Goal: Browse casually: Explore the website without a specific task or goal

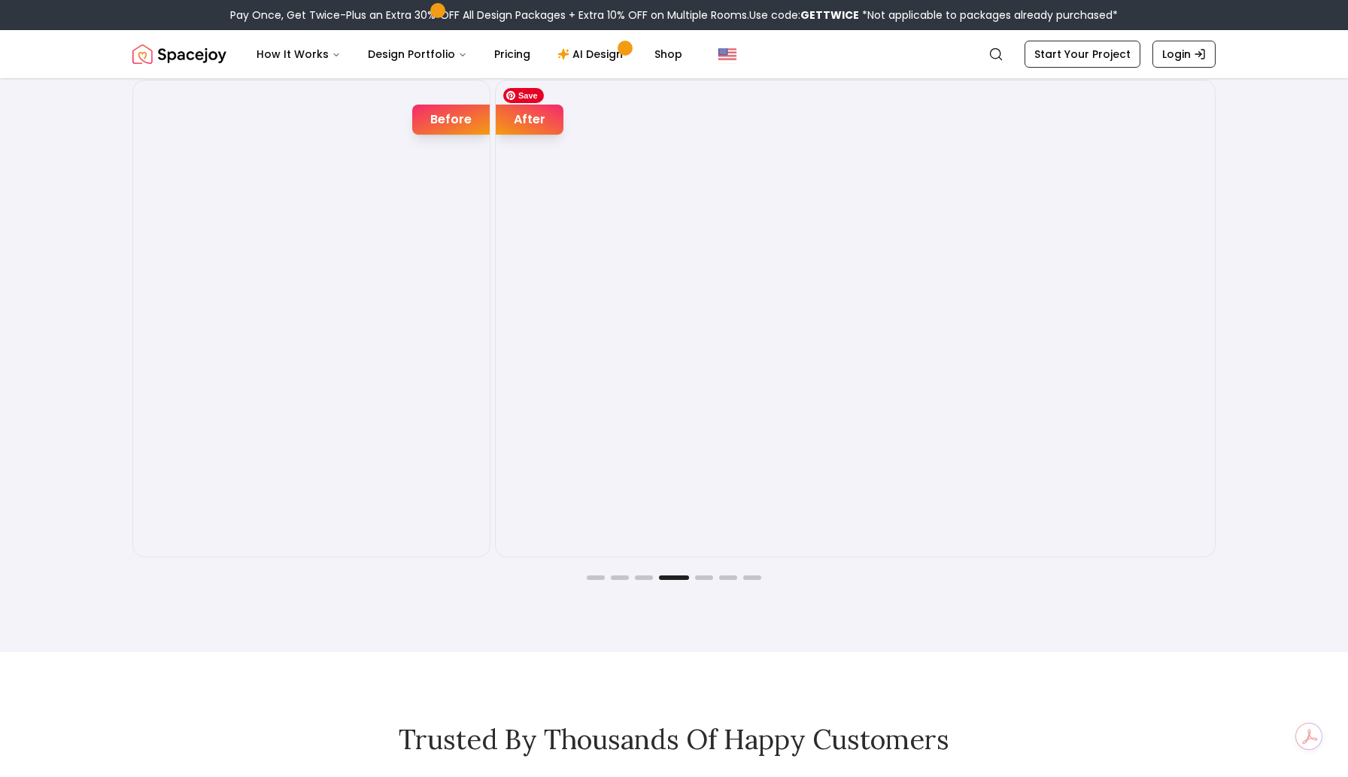
scroll to position [2665, 0]
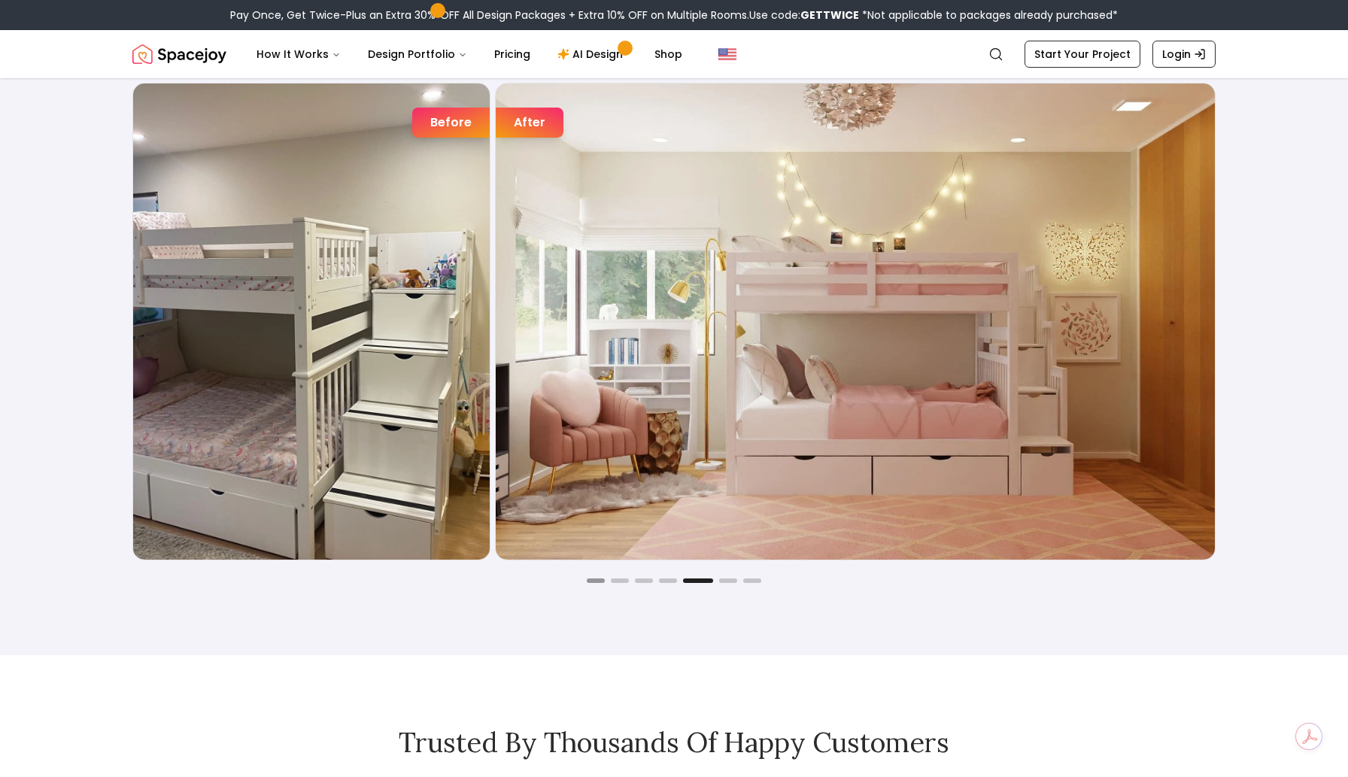
click at [595, 579] on button "Go to slide 1" at bounding box center [596, 580] width 18 height 5
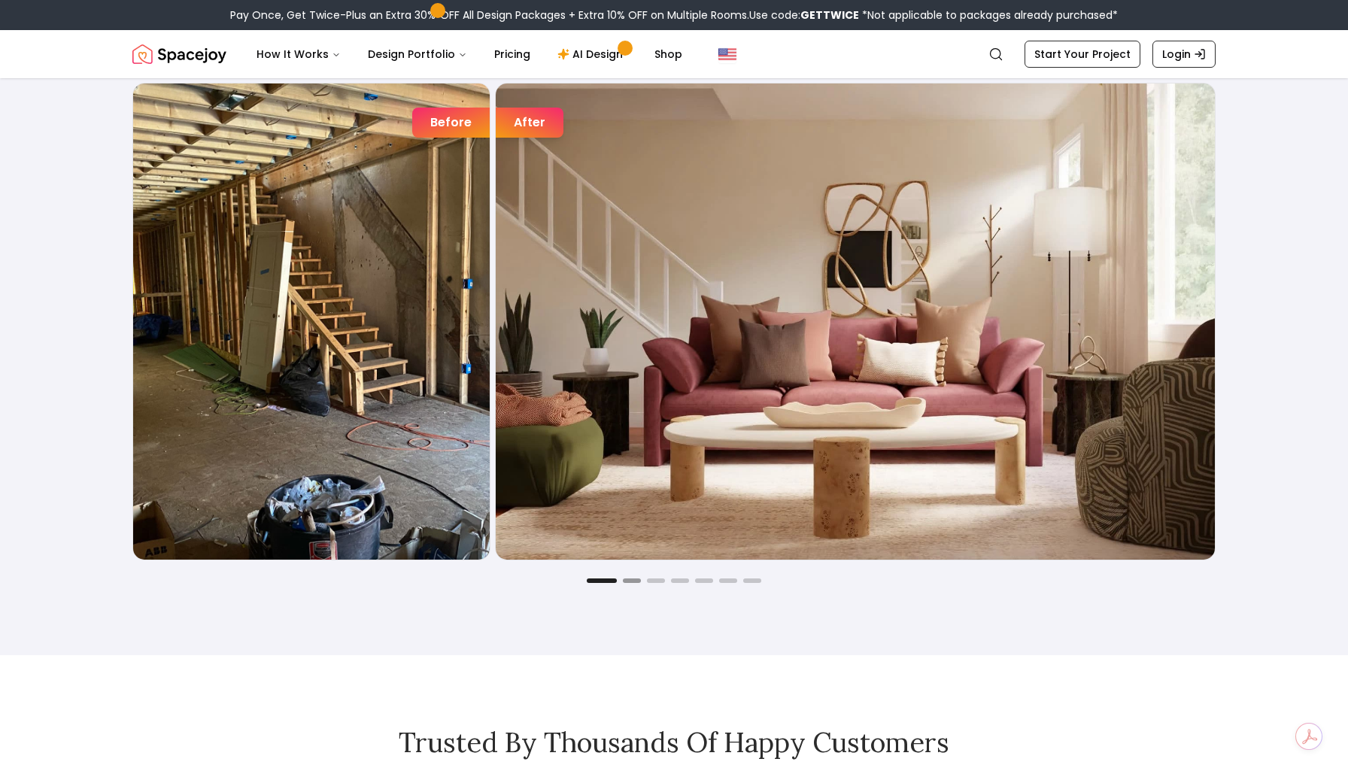
click at [630, 578] on button "Go to slide 2" at bounding box center [632, 580] width 18 height 5
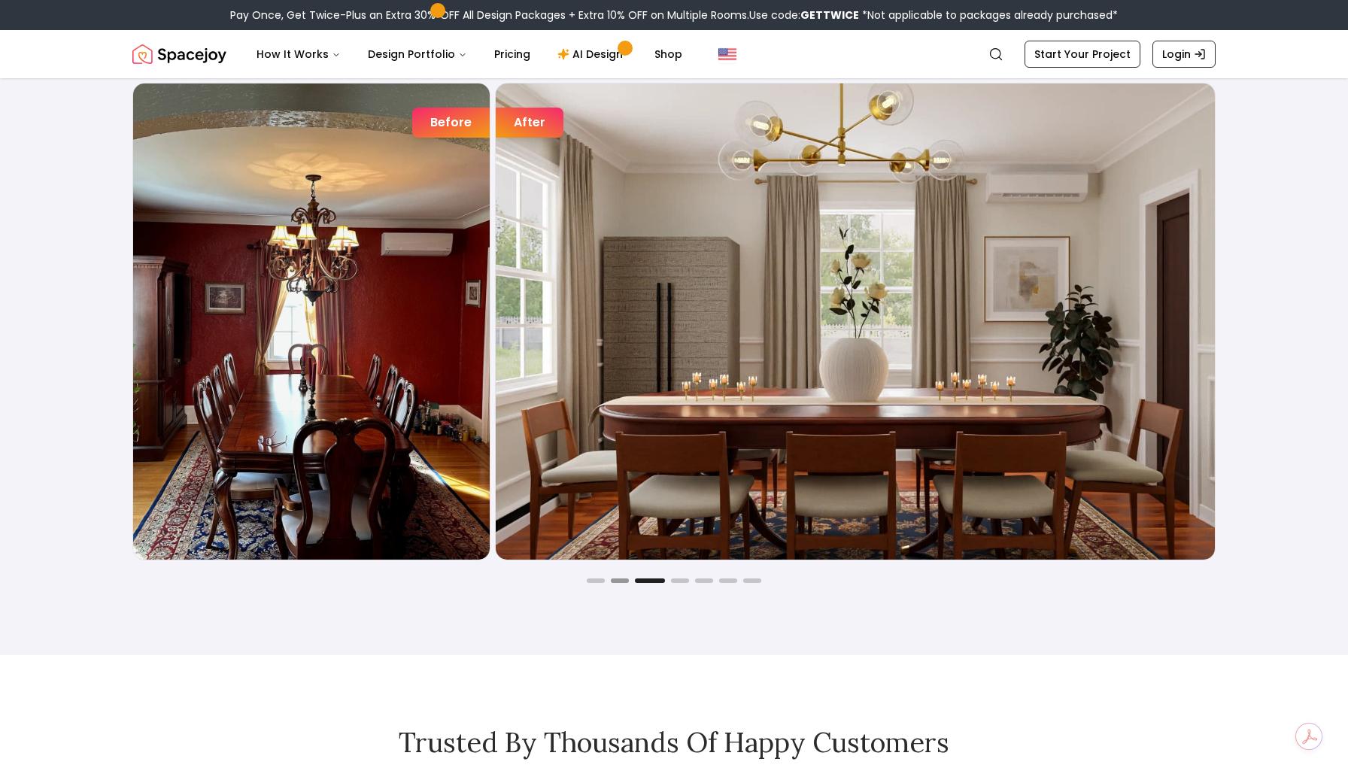
click at [616, 581] on button "Go to slide 2" at bounding box center [620, 580] width 18 height 5
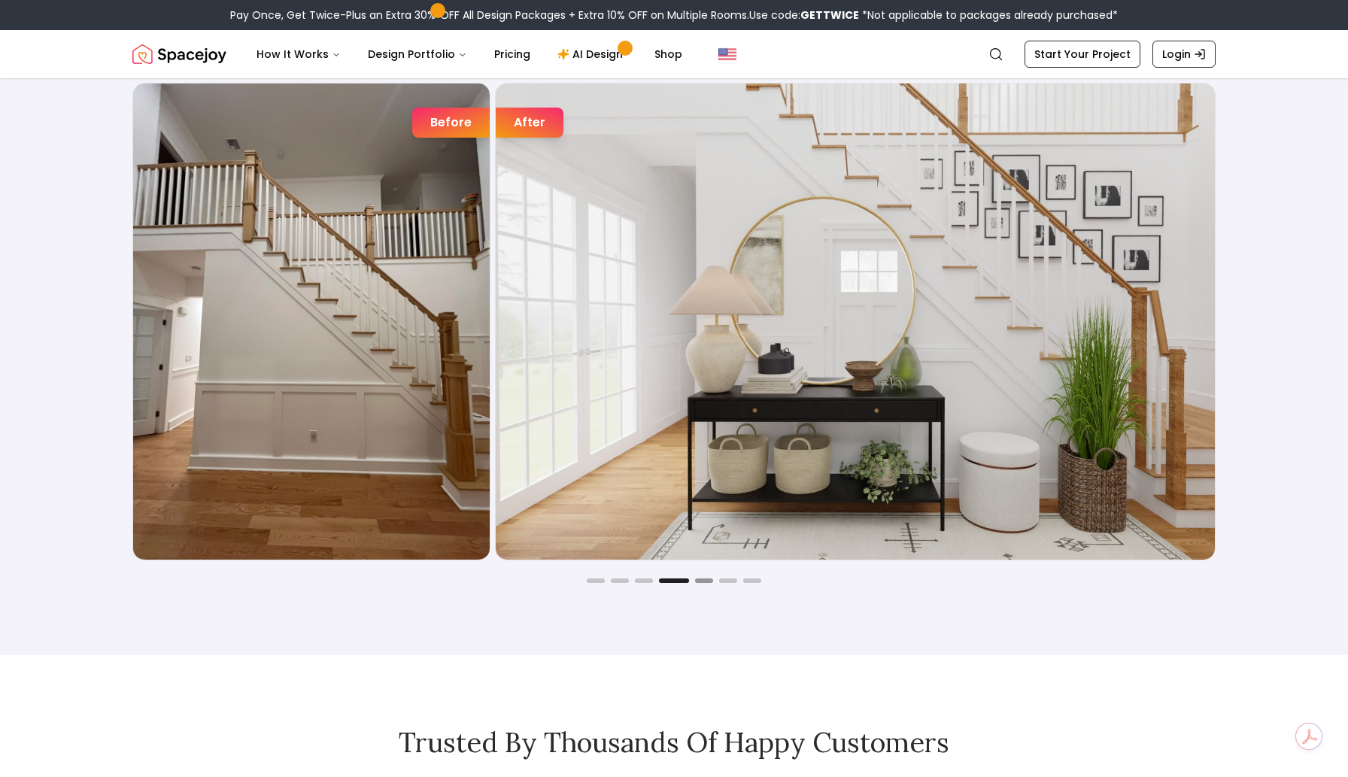
click at [704, 581] on button "Go to slide 5" at bounding box center [704, 580] width 18 height 5
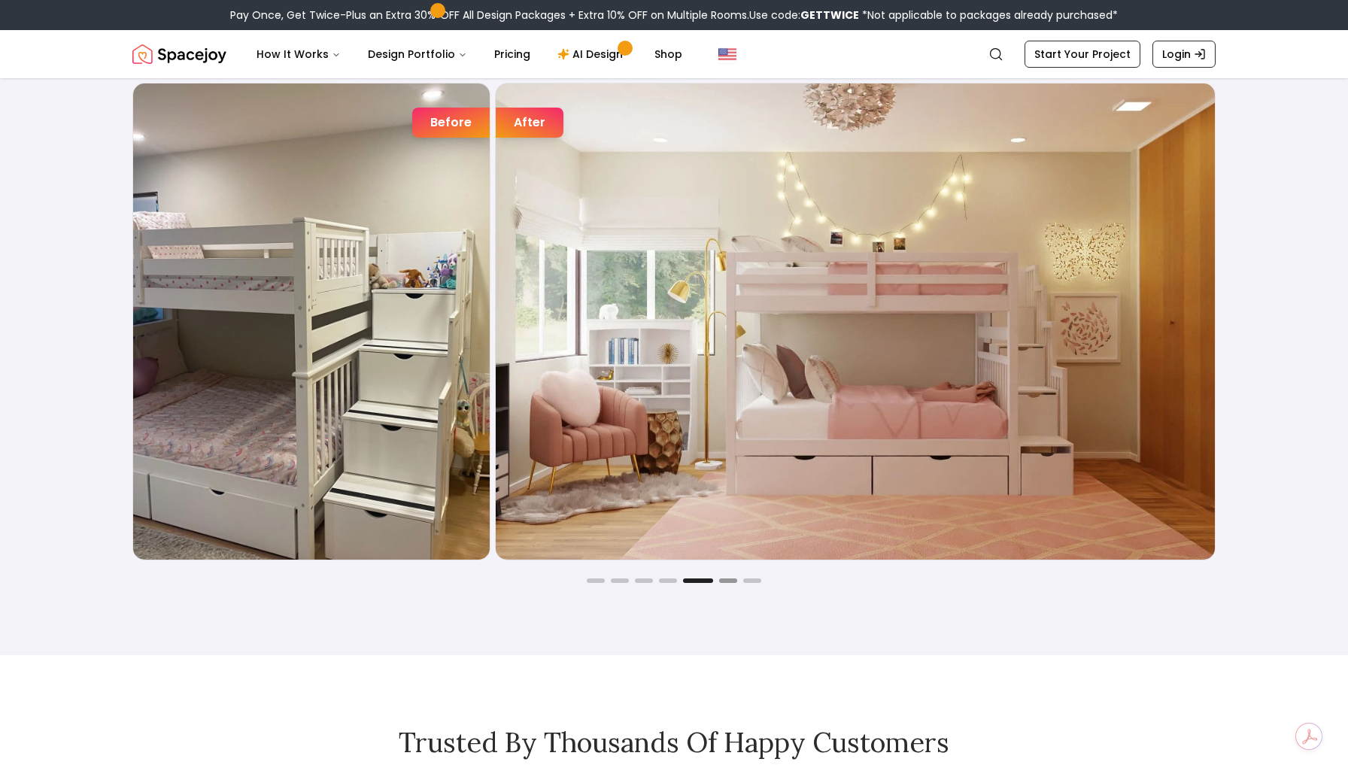
click at [728, 581] on button "Go to slide 6" at bounding box center [728, 580] width 18 height 5
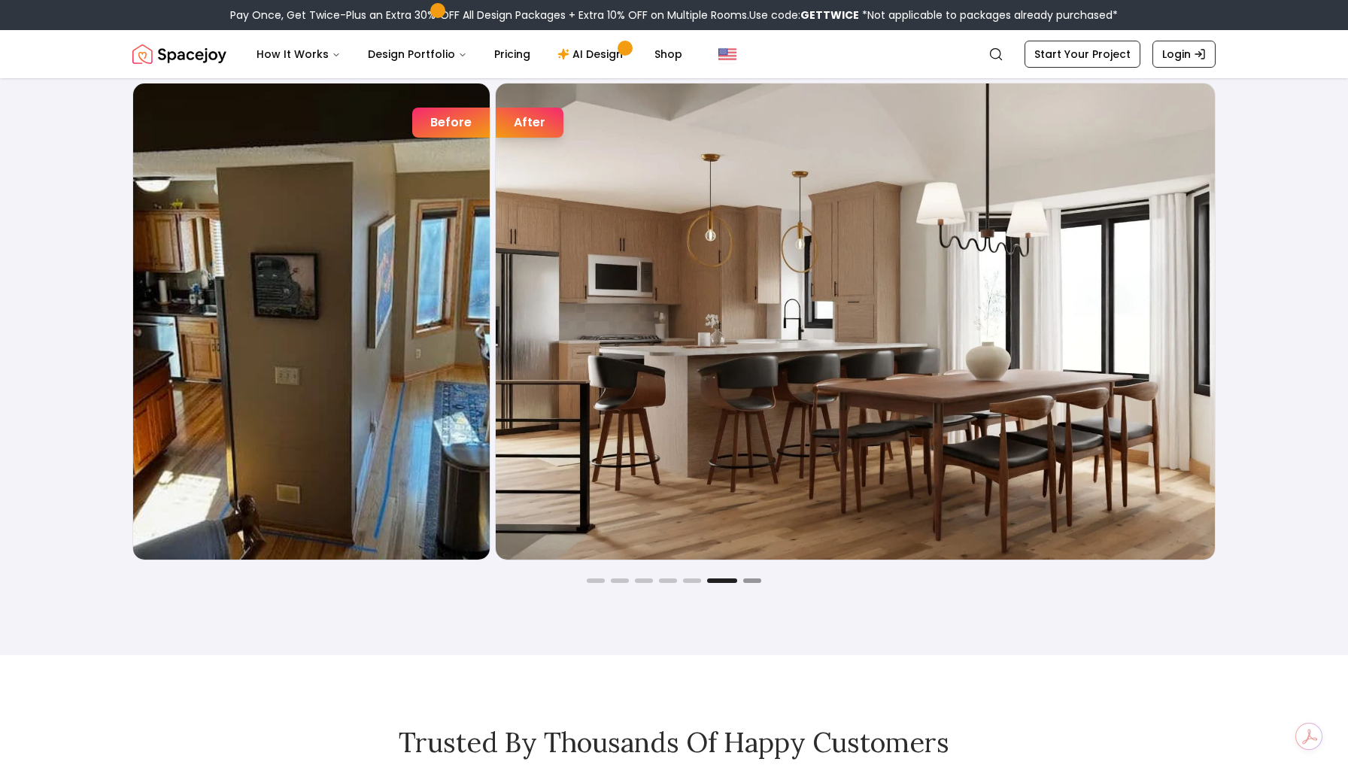
click at [747, 581] on button "Go to slide 7" at bounding box center [752, 580] width 18 height 5
